Goal: Check status: Check status

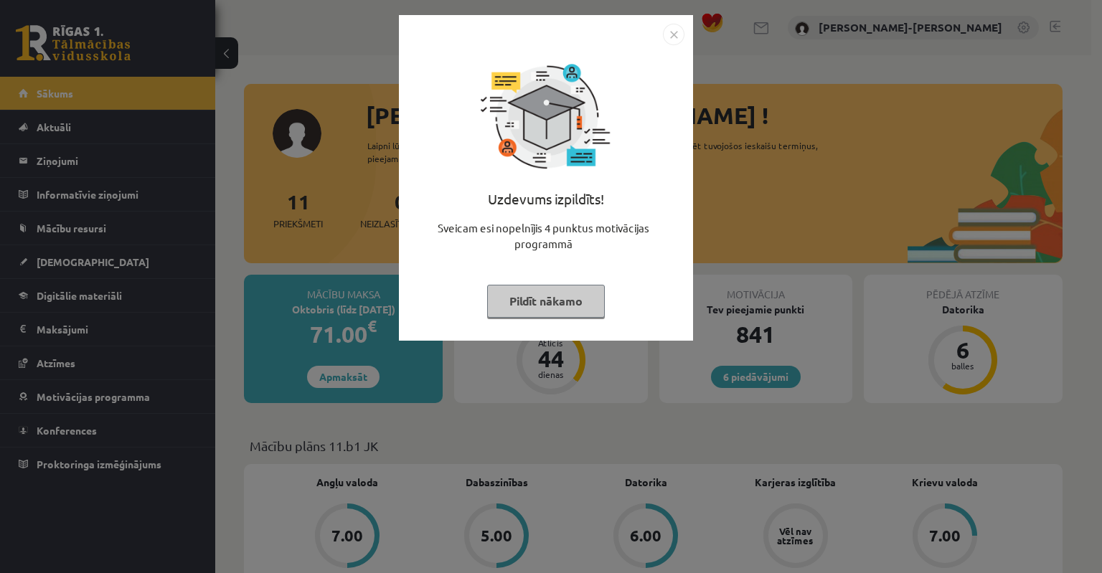
click at [545, 301] on button "Pildīt nākamo" at bounding box center [546, 301] width 118 height 33
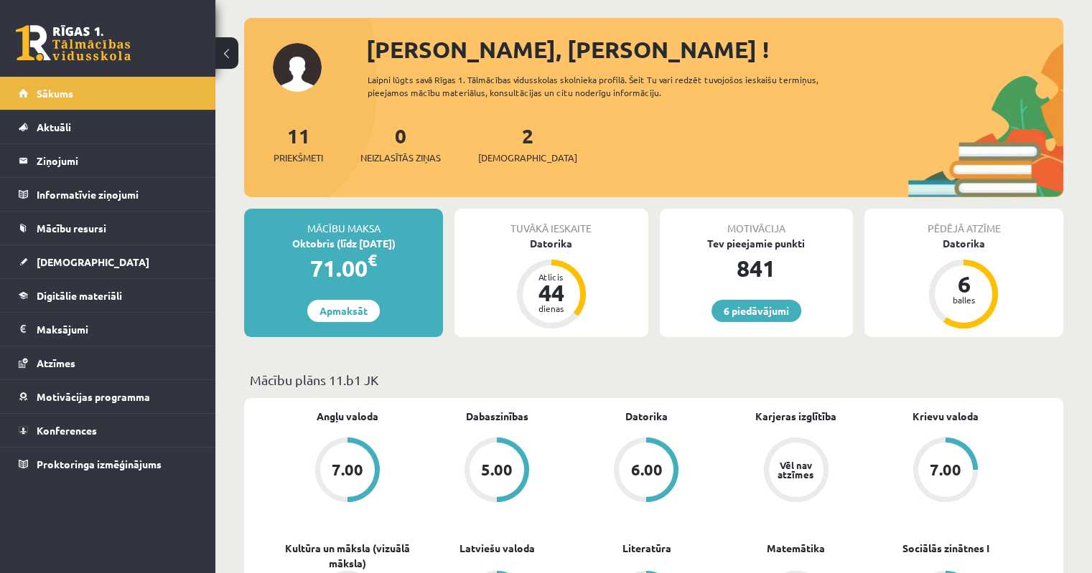
scroll to position [215, 0]
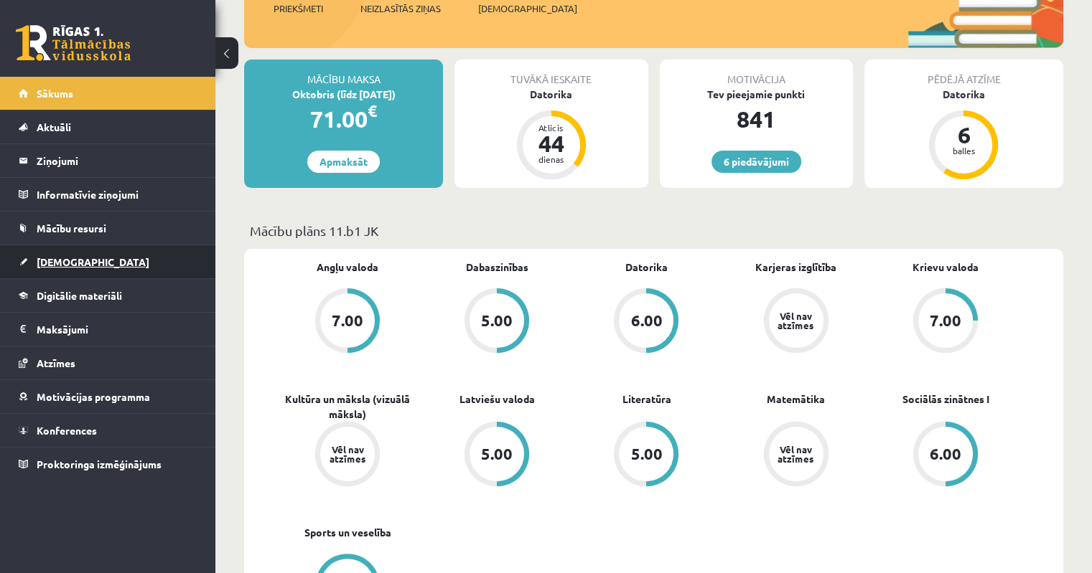
click at [49, 263] on span "[DEMOGRAPHIC_DATA]" at bounding box center [93, 261] width 113 height 13
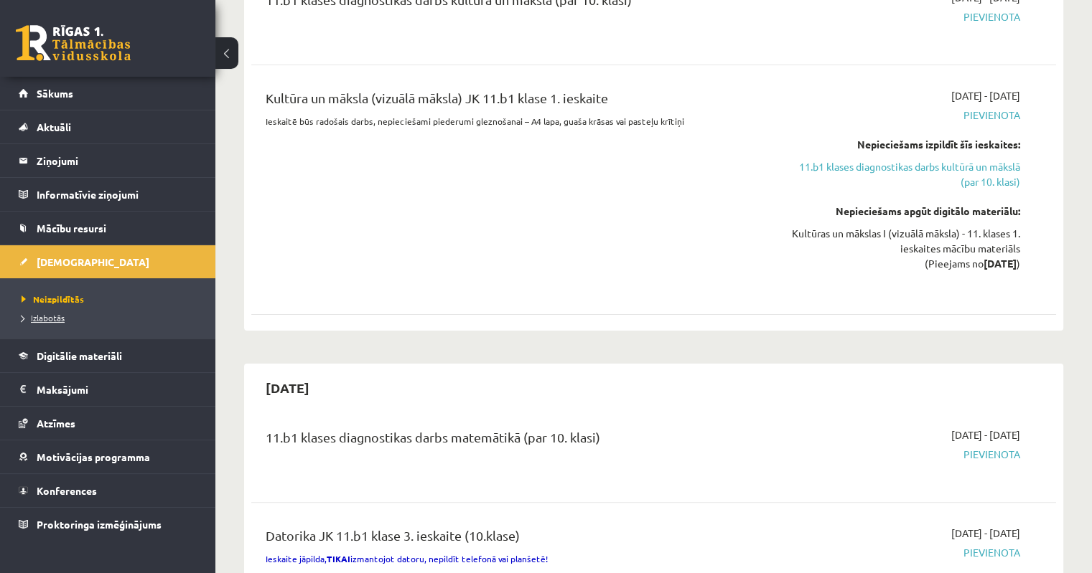
click at [50, 321] on span "Izlabotās" at bounding box center [43, 317] width 43 height 11
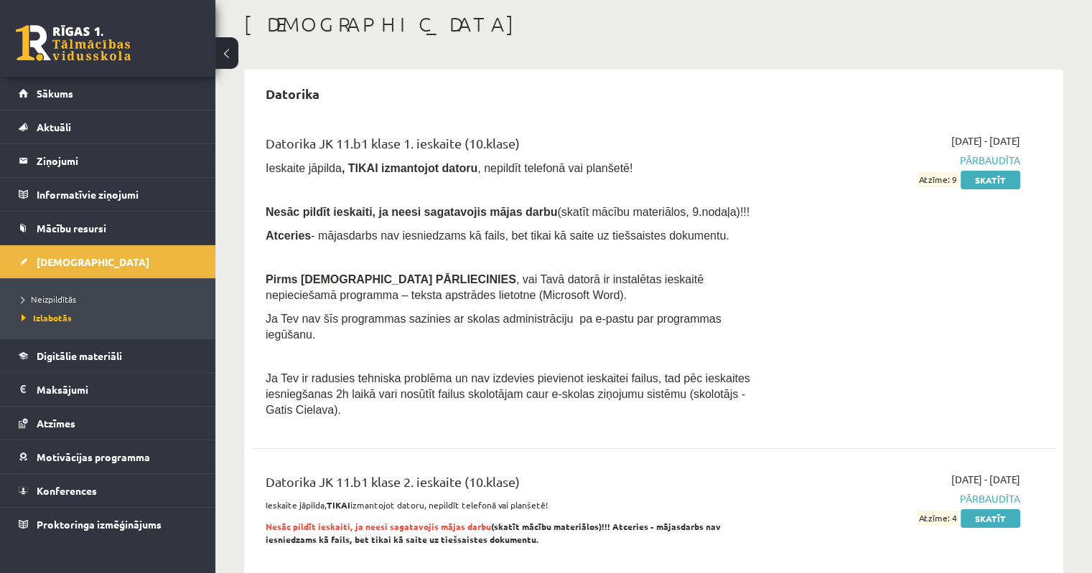
scroll to position [215, 0]
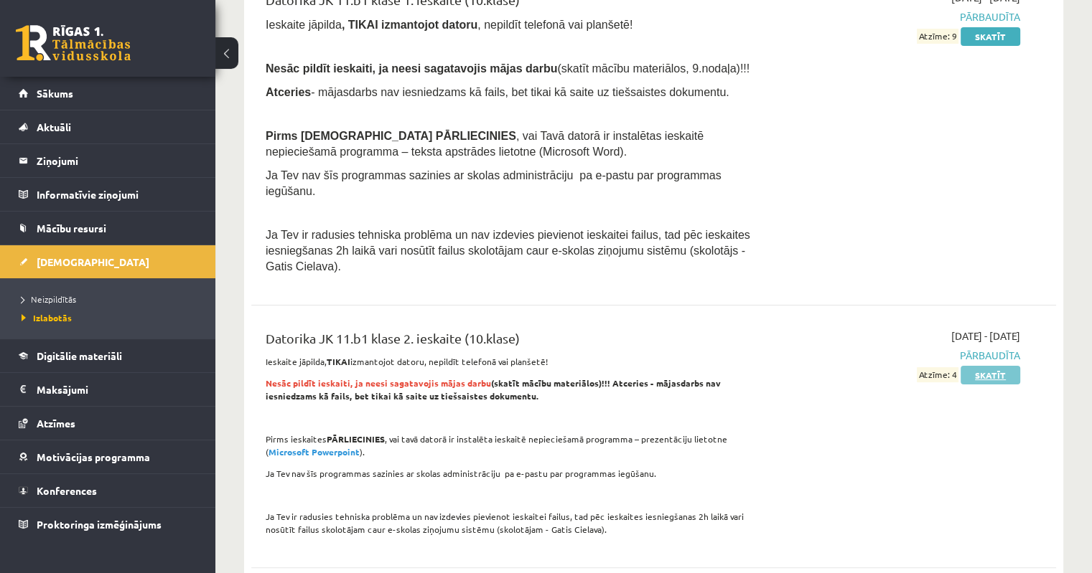
click at [990, 366] on link "Skatīt" at bounding box center [990, 375] width 60 height 19
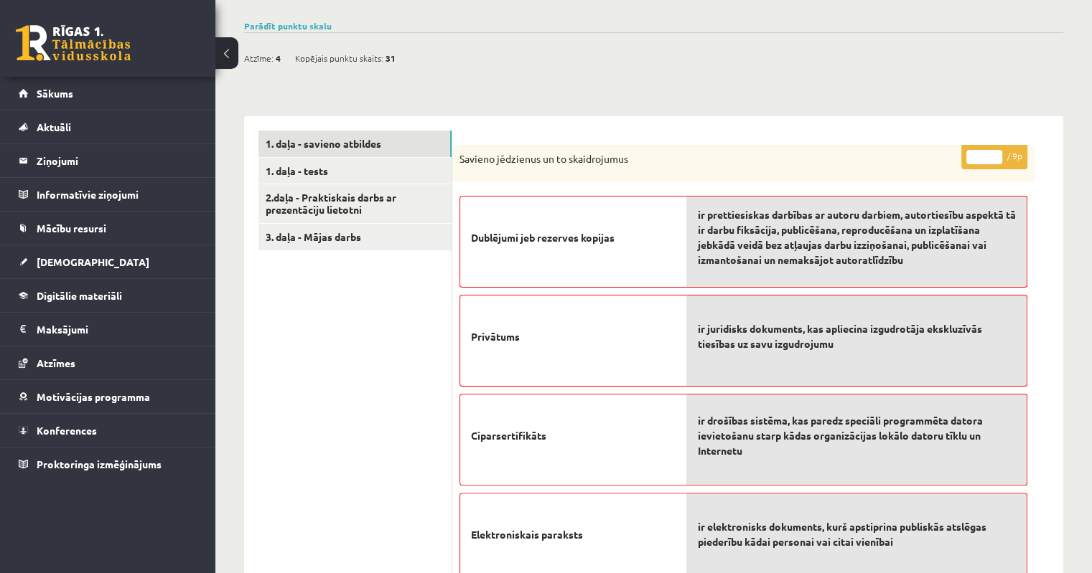
scroll to position [72, 0]
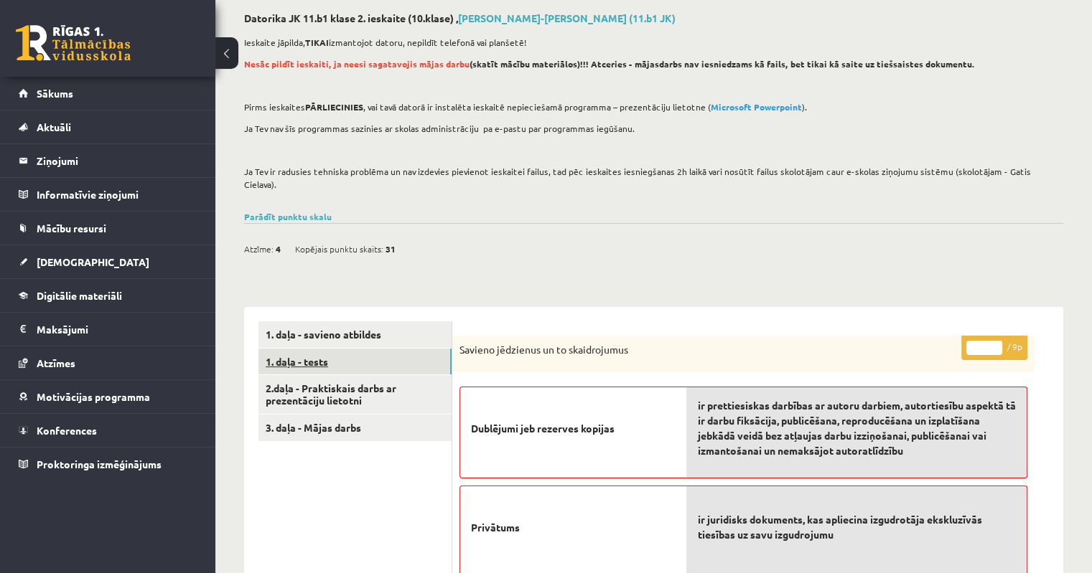
click at [296, 349] on link "1. daļa - tests" at bounding box center [354, 362] width 193 height 27
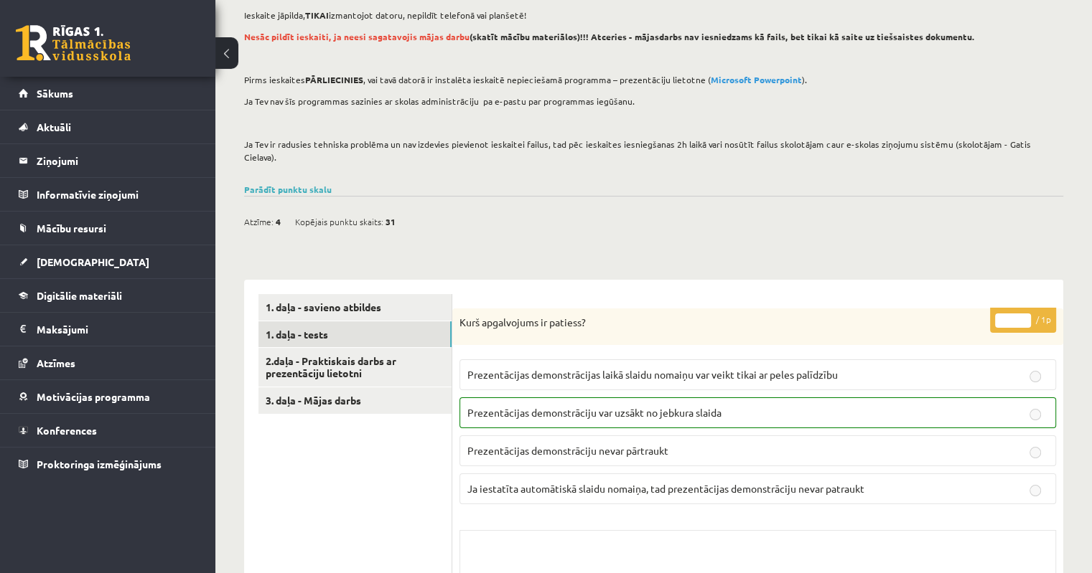
scroll to position [0, 0]
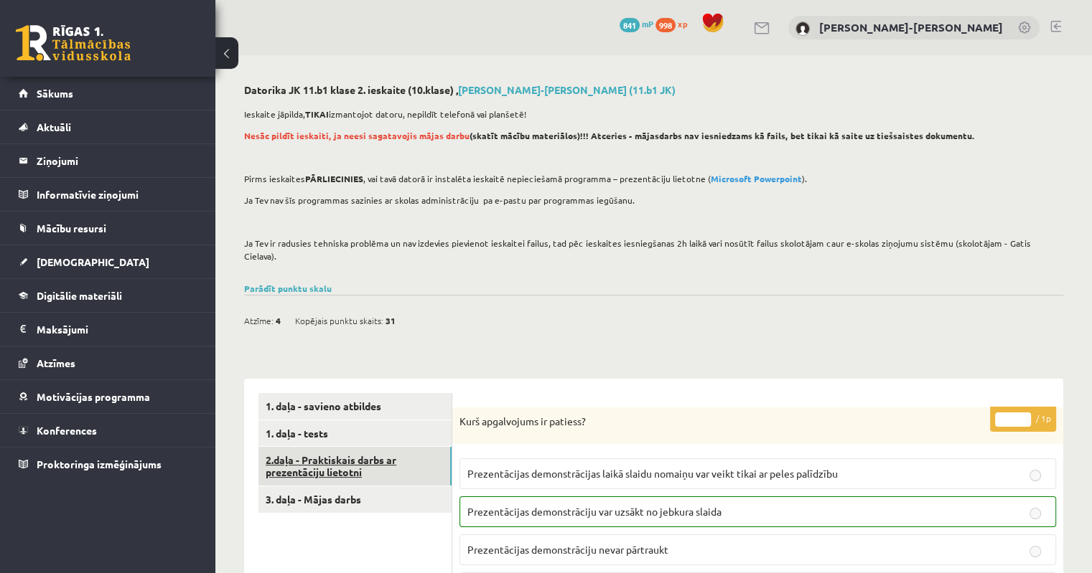
click at [333, 447] on link "2.daļa - Praktiskais darbs ar prezentāciju lietotni" at bounding box center [354, 466] width 193 height 39
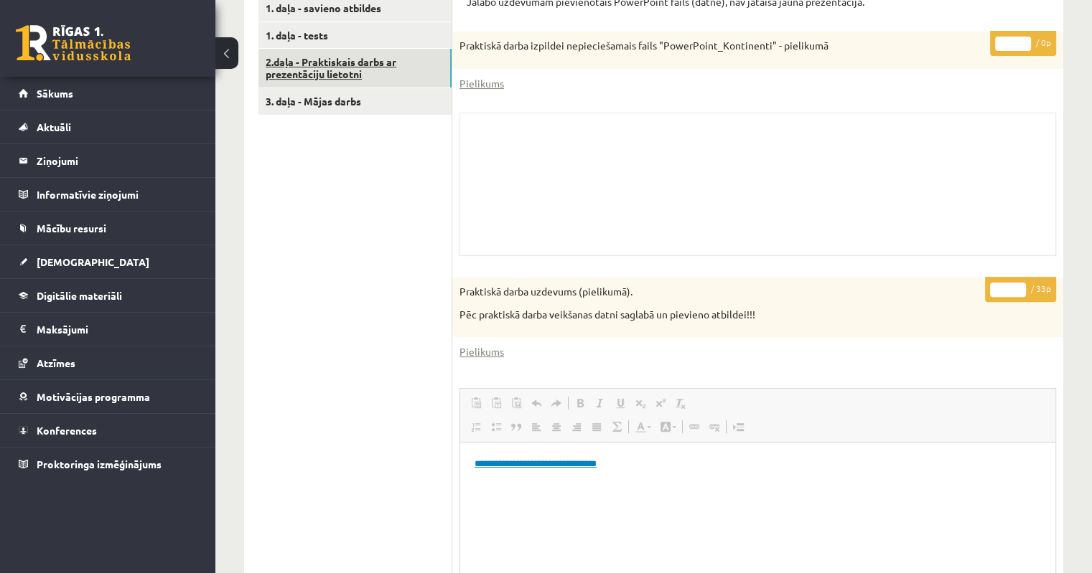
scroll to position [204, 0]
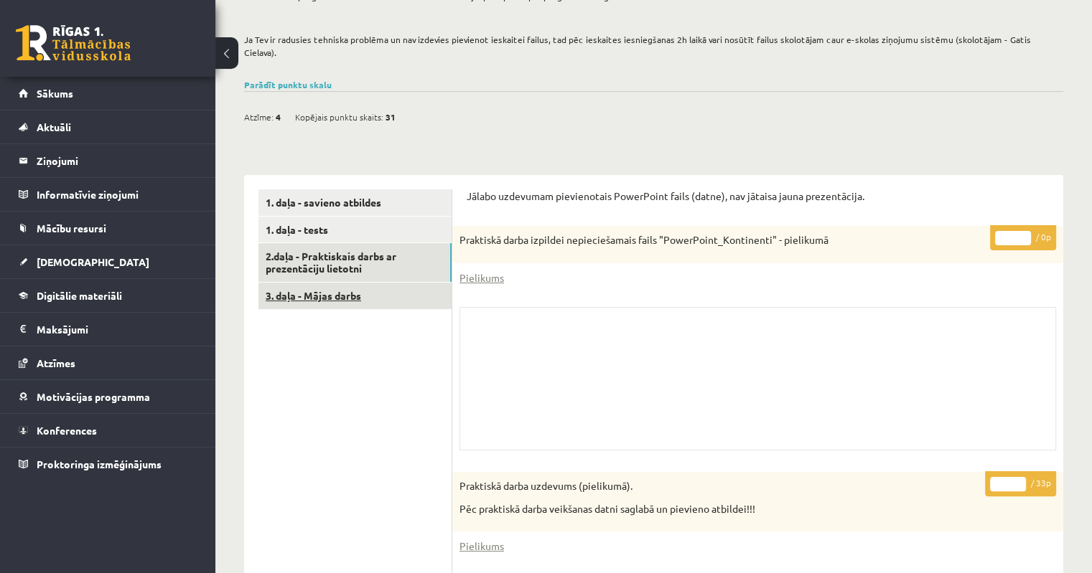
click at [321, 284] on link "3. daļa - Mājas darbs" at bounding box center [354, 296] width 193 height 27
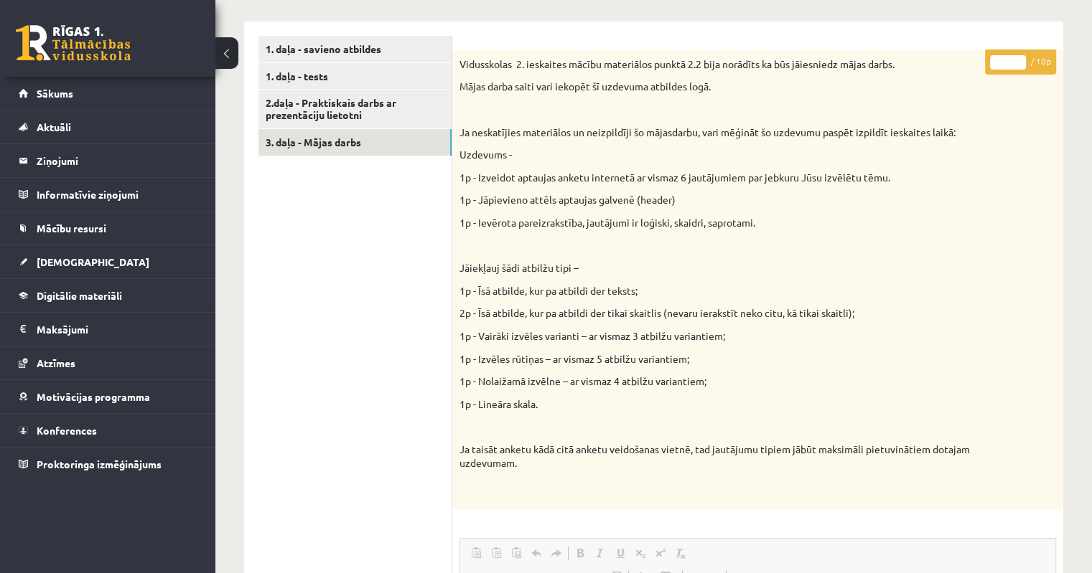
scroll to position [359, 0]
click at [317, 94] on link "2.daļa - Praktiskais darbs ar prezentāciju lietotni" at bounding box center [354, 107] width 193 height 39
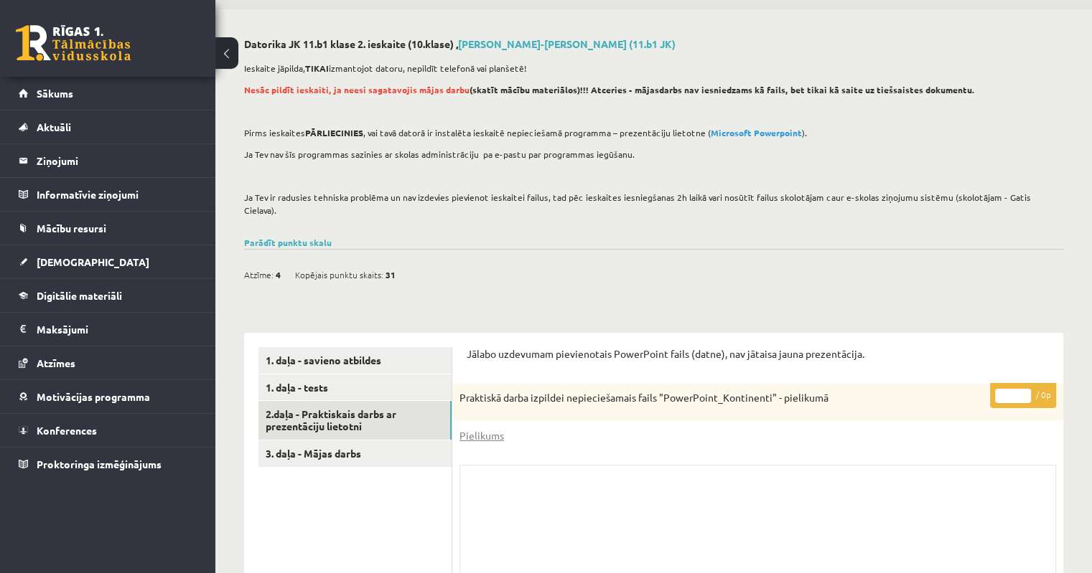
scroll to position [0, 0]
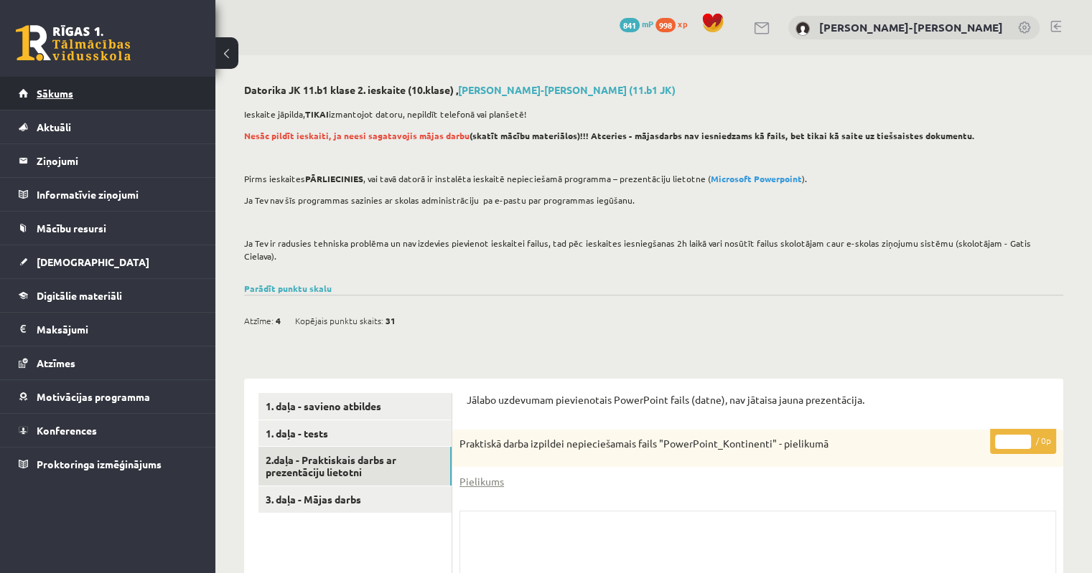
click at [55, 98] on span "Sākums" at bounding box center [55, 93] width 37 height 13
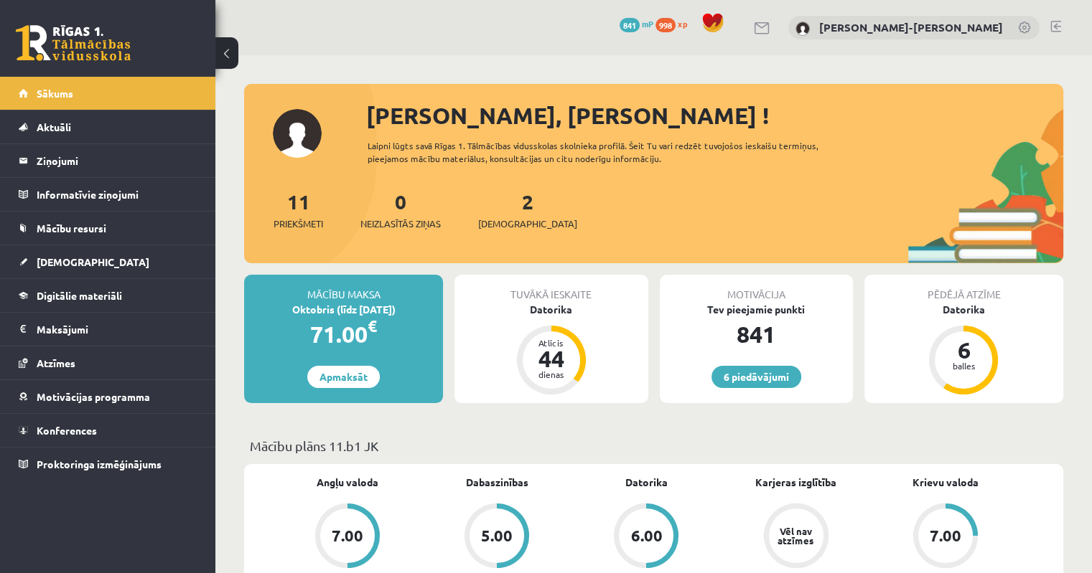
scroll to position [431, 0]
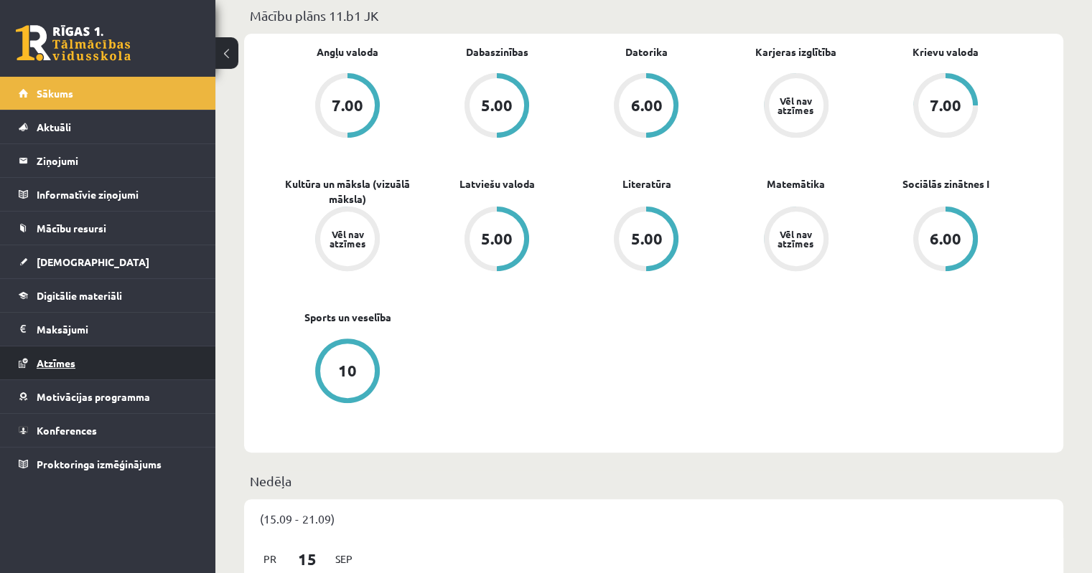
click at [59, 367] on link "Atzīmes" at bounding box center [108, 363] width 179 height 33
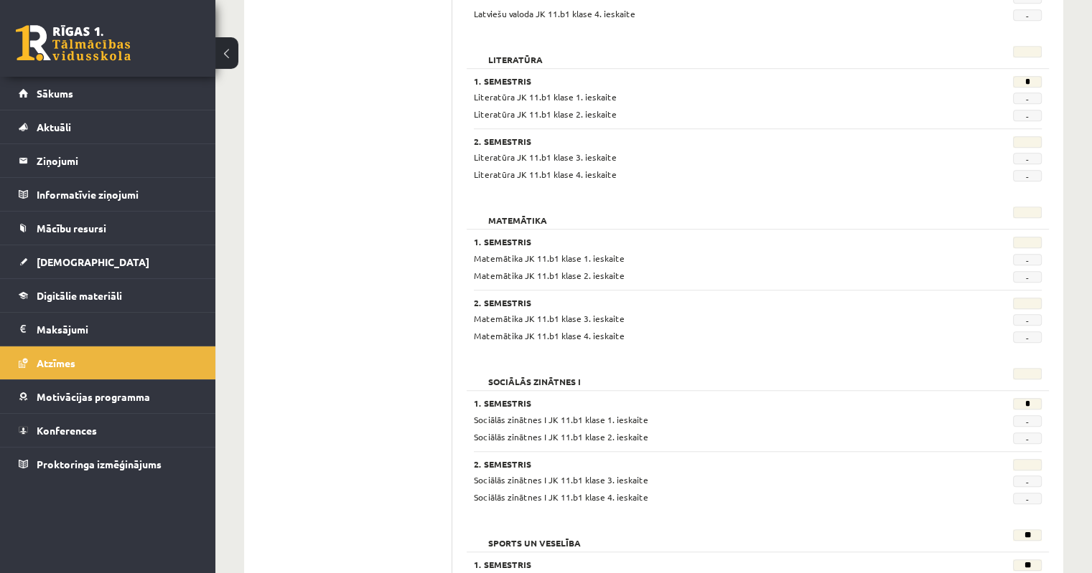
scroll to position [1308, 0]
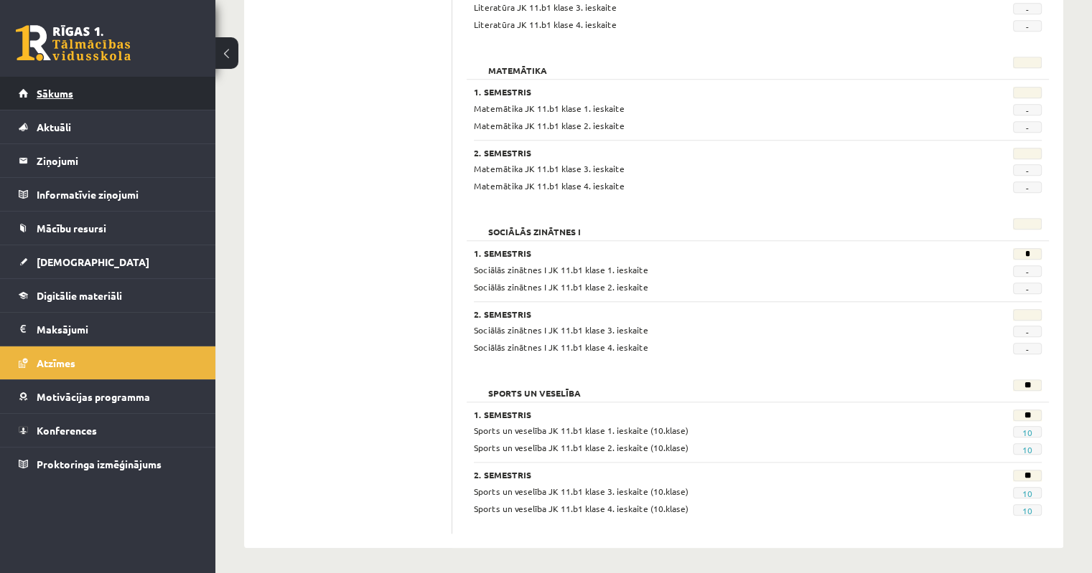
click at [63, 92] on span "Sākums" at bounding box center [55, 93] width 37 height 13
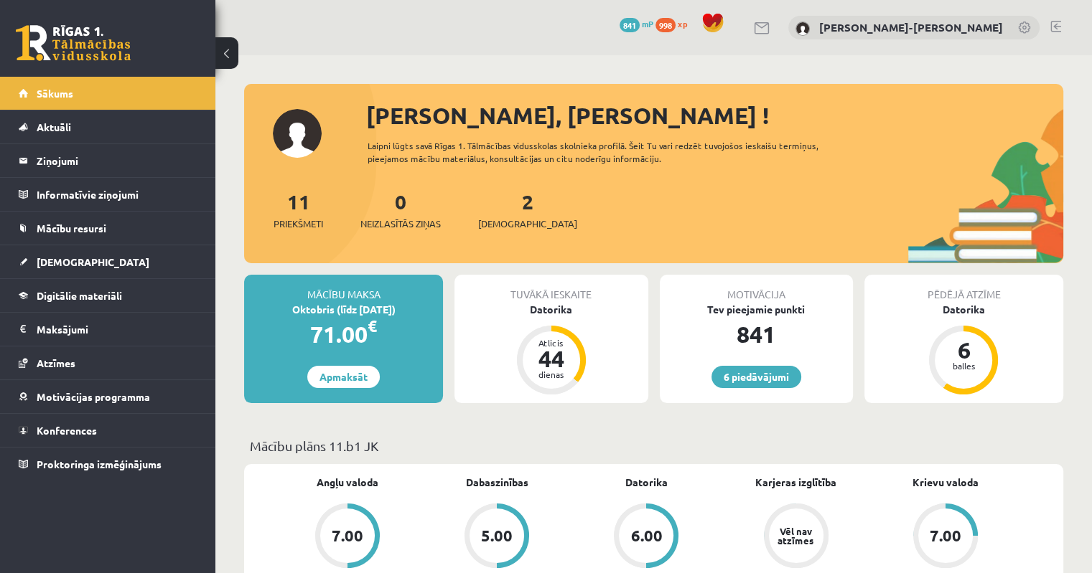
click at [1059, 28] on link at bounding box center [1055, 26] width 11 height 11
